Goal: Transaction & Acquisition: Purchase product/service

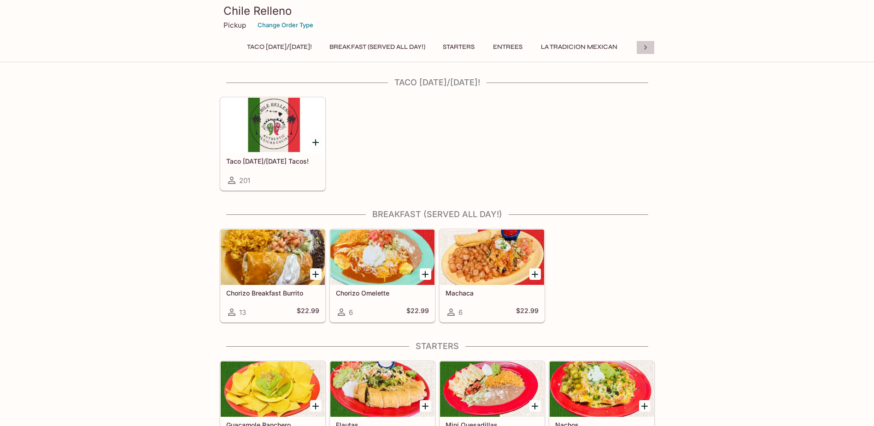
click at [643, 47] on icon at bounding box center [645, 47] width 9 height 9
click at [601, 46] on button "Ala Carte & Sides" at bounding box center [601, 47] width 70 height 13
click at [654, 155] on div "Taco [DATE]/[DATE] Tacos! 201" at bounding box center [435, 142] width 439 height 98
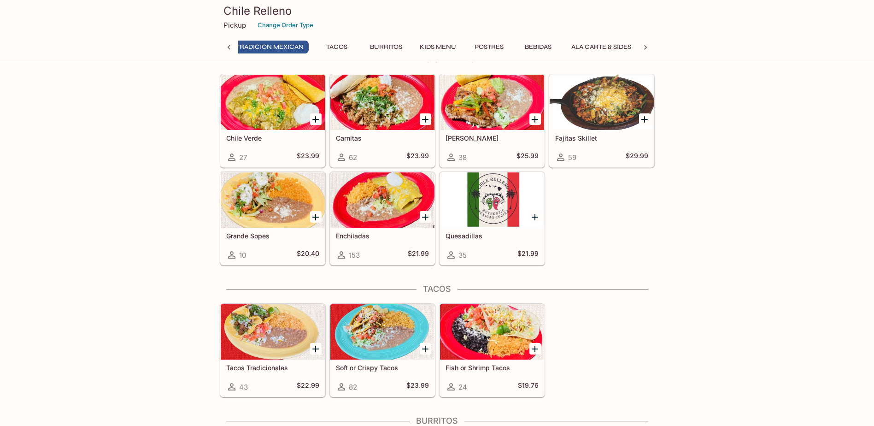
scroll to position [0, 0]
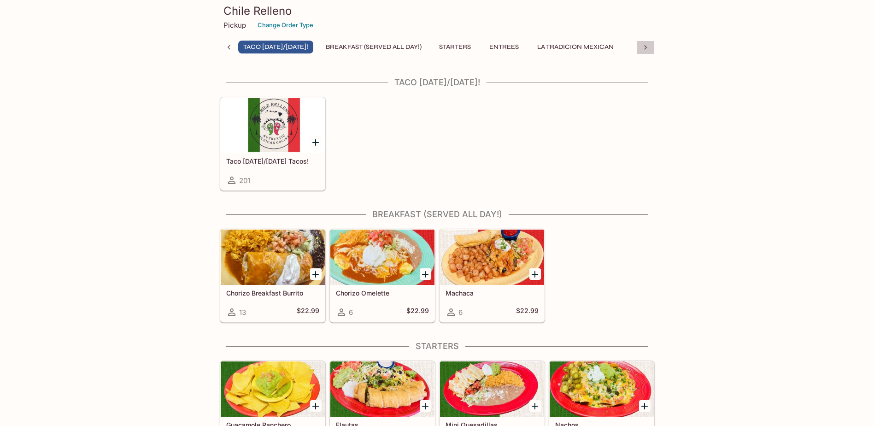
click at [646, 50] on icon at bounding box center [645, 47] width 9 height 9
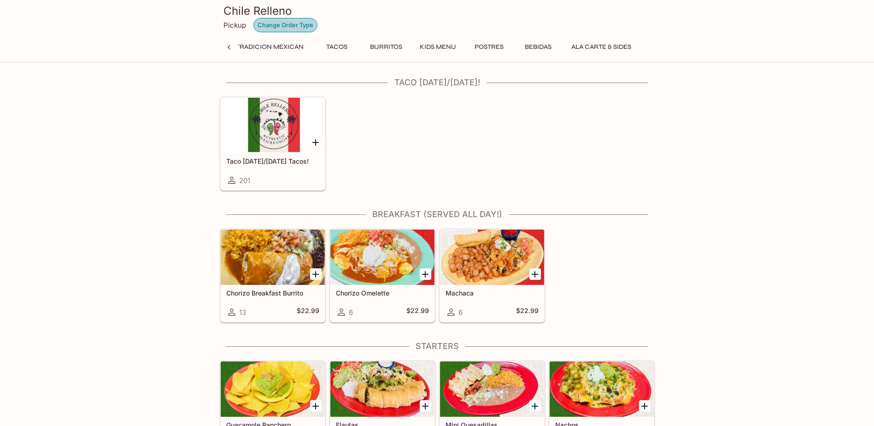
click at [276, 27] on button "Change Order Type" at bounding box center [285, 25] width 64 height 14
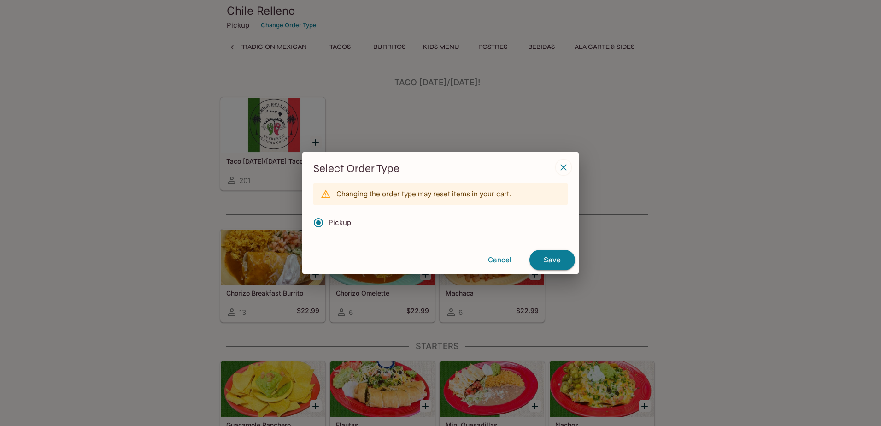
click at [563, 168] on icon "button" at bounding box center [563, 167] width 6 height 6
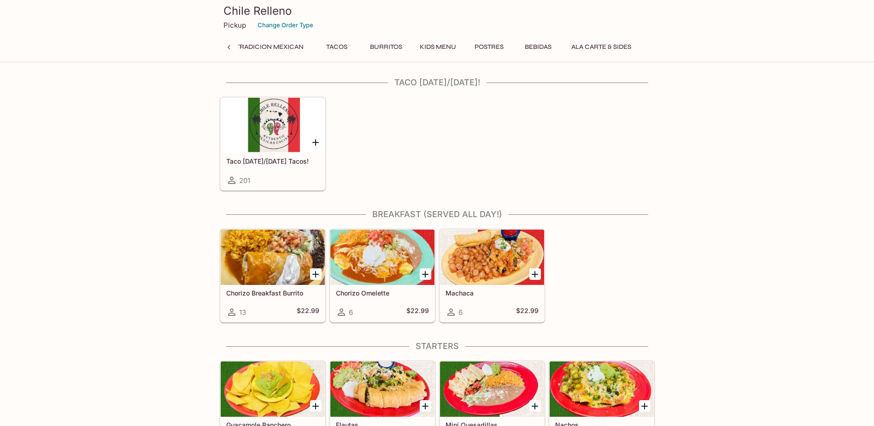
click at [647, 116] on div "Taco [DATE]/[DATE] Tacos! 201" at bounding box center [435, 142] width 439 height 98
click at [608, 52] on button "Ala Carte & Sides" at bounding box center [601, 47] width 70 height 13
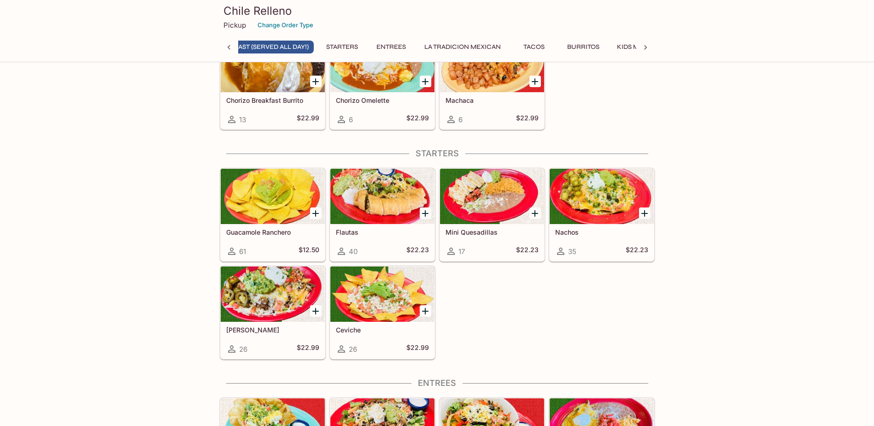
scroll to position [0, 109]
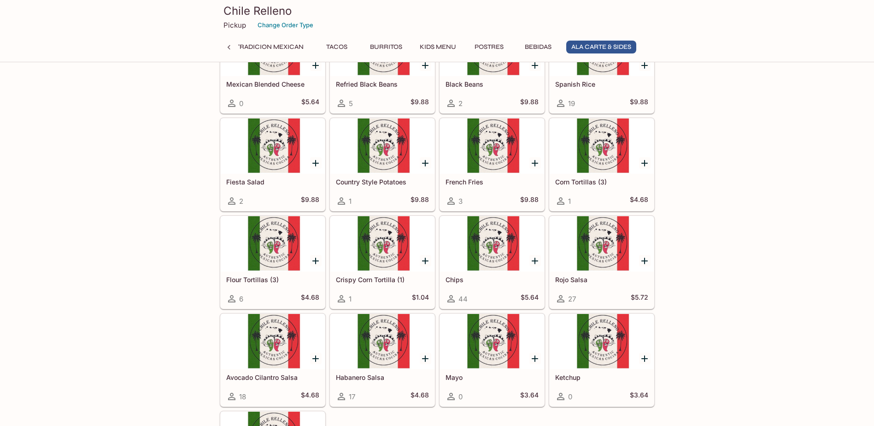
scroll to position [2450, 0]
